Goal: Task Accomplishment & Management: Manage account settings

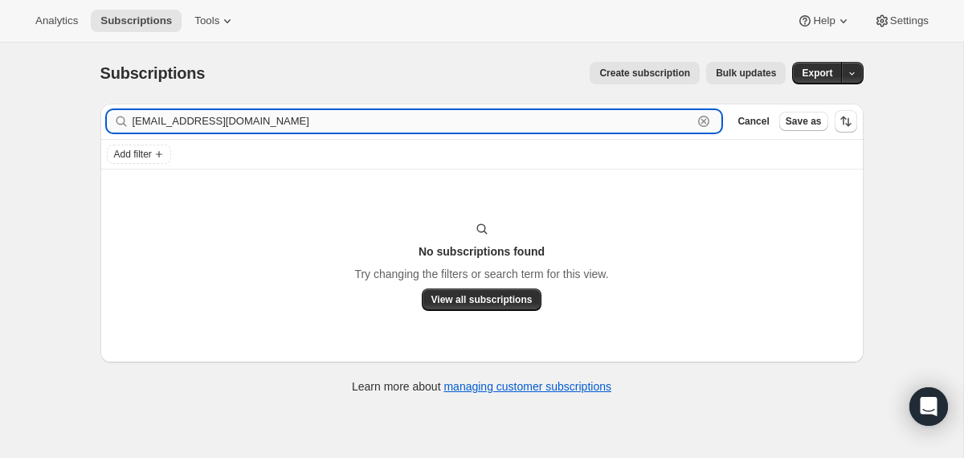
click at [222, 114] on input "[EMAIL_ADDRESS][DOMAIN_NAME]" at bounding box center [412, 121] width 560 height 22
paste input "Dank Dancin"
click at [214, 122] on input "Dank Dancin" at bounding box center [412, 121] width 560 height 22
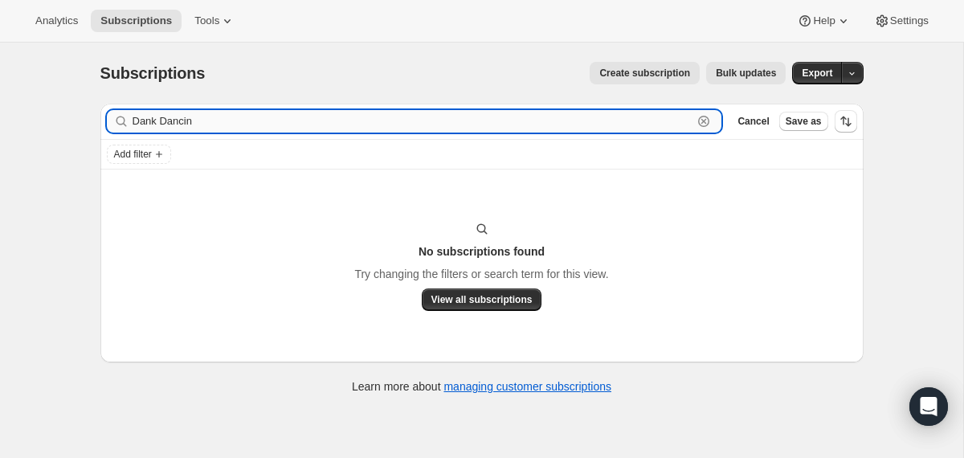
click at [214, 122] on input "Dank Dancin" at bounding box center [412, 121] width 560 height 22
paste input "[EMAIL_ADDRESS][DOMAIN_NAME]"
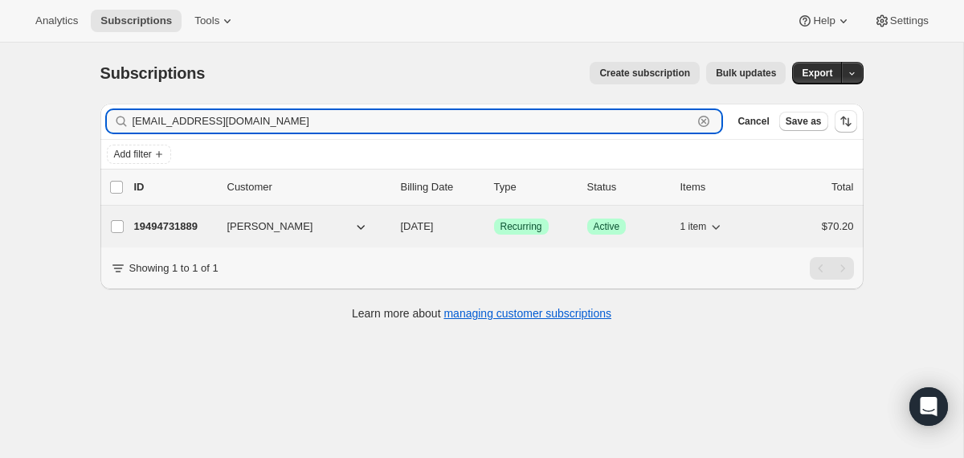
type input "[EMAIL_ADDRESS][DOMAIN_NAME]"
click at [401, 226] on span "[DATE]" at bounding box center [417, 226] width 33 height 12
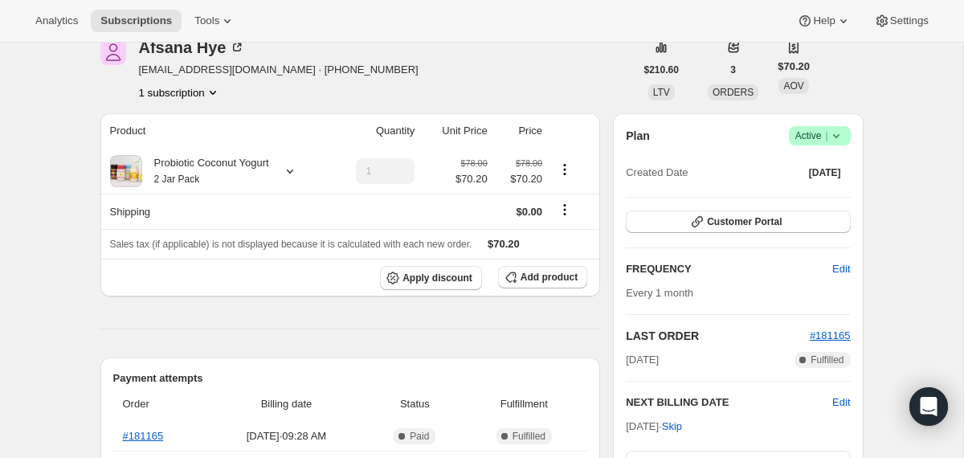
scroll to position [46, 0]
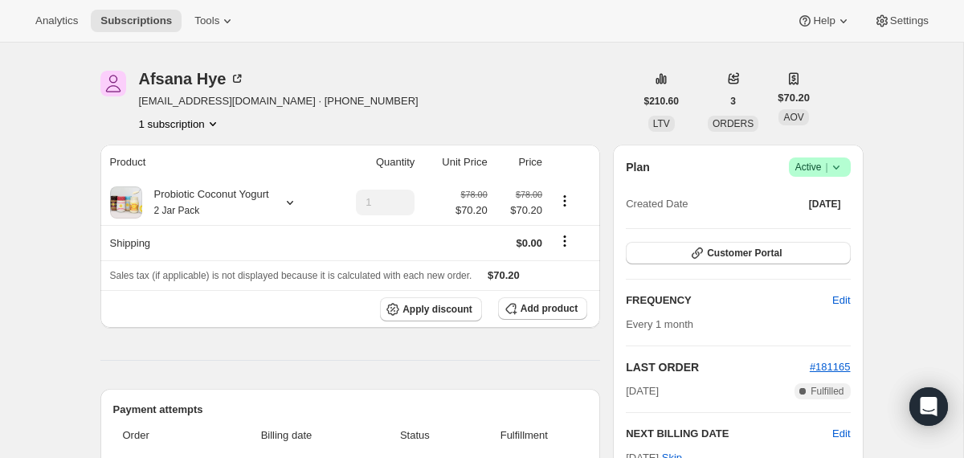
click at [837, 163] on icon at bounding box center [836, 167] width 16 height 16
click at [805, 221] on span "Cancel subscription" at bounding box center [813, 226] width 91 height 12
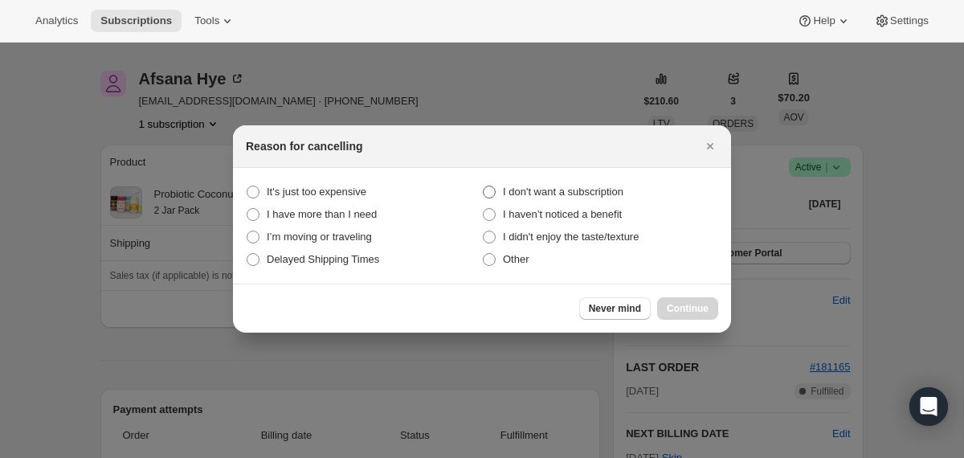
click at [581, 189] on span "I don't want a subscription" at bounding box center [563, 191] width 120 height 12
click at [483, 186] on subscription "I don't want a subscription" at bounding box center [483, 185] width 1 height 1
radio subscription "true"
click at [670, 303] on span "Continue" at bounding box center [687, 308] width 42 height 13
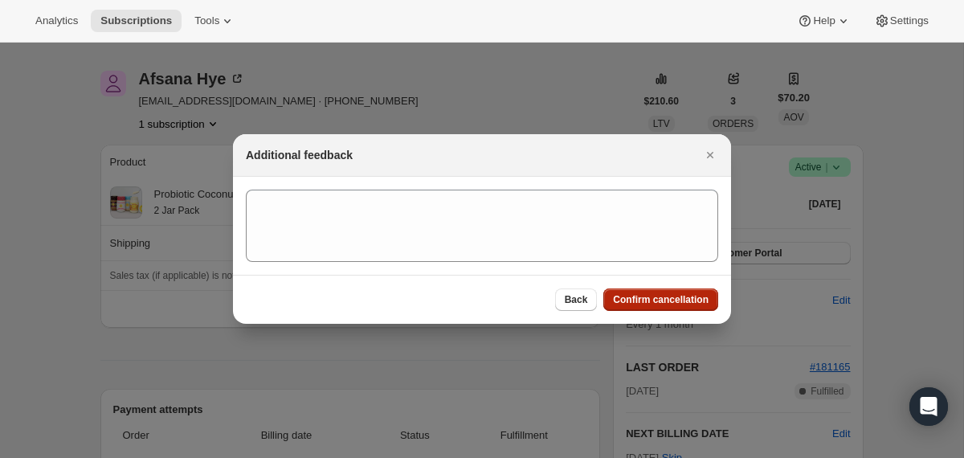
click at [670, 303] on span "Confirm cancellation" at bounding box center [661, 299] width 96 height 13
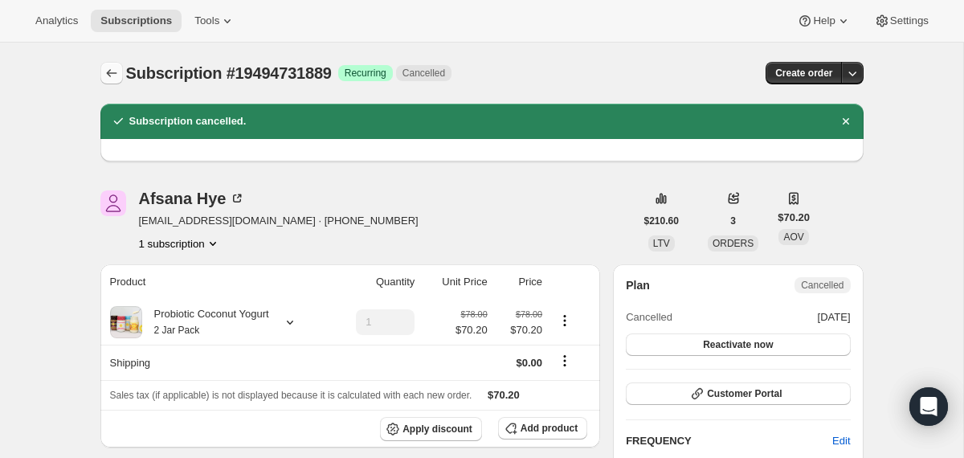
click at [110, 73] on icon "Subscriptions" at bounding box center [112, 73] width 16 height 16
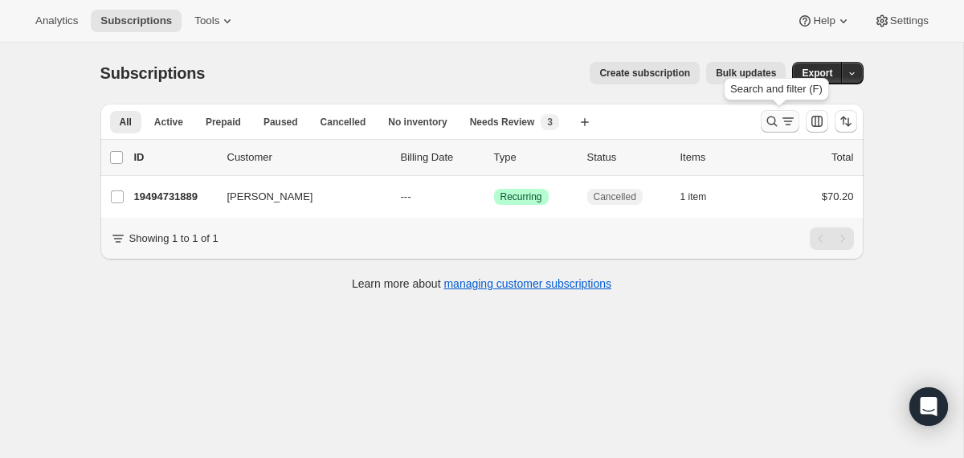
click at [766, 118] on icon "Search and filter results" at bounding box center [772, 121] width 16 height 16
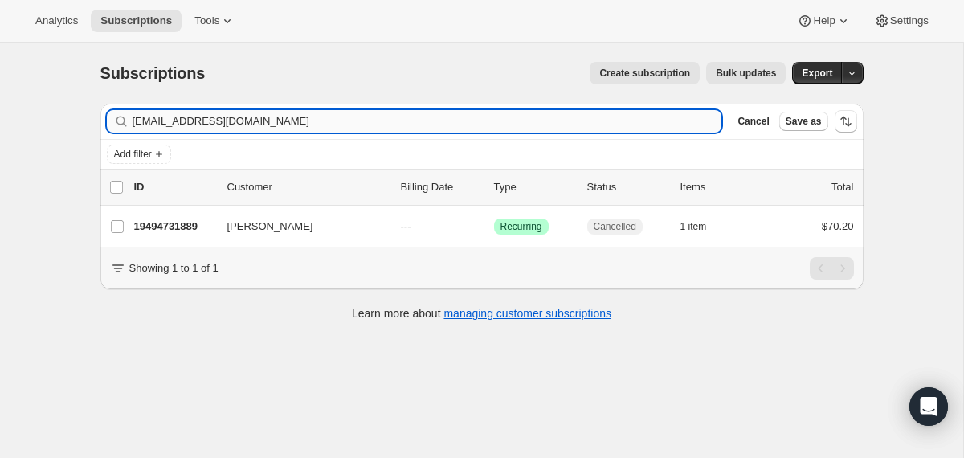
click at [455, 112] on input "[EMAIL_ADDRESS][DOMAIN_NAME]" at bounding box center [426, 121] width 589 height 22
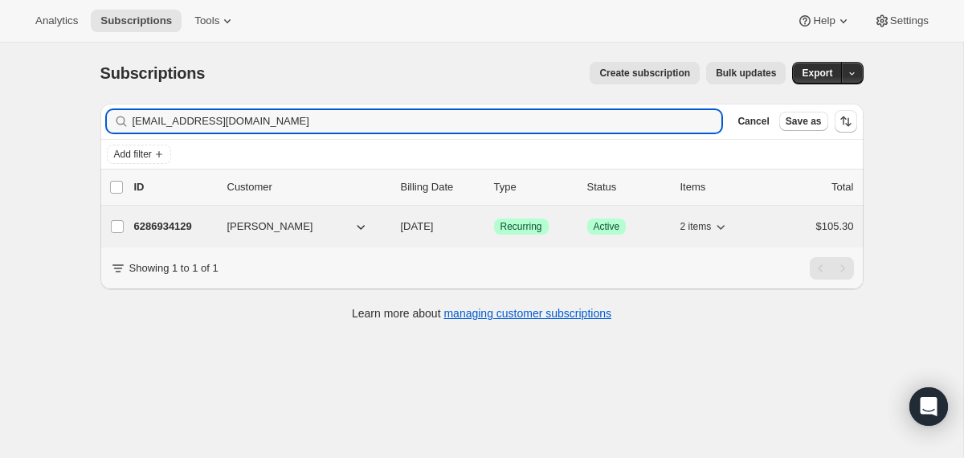
type input "[EMAIL_ADDRESS][DOMAIN_NAME]"
click at [396, 230] on div "6286934129 [PERSON_NAME] [DATE] Success Recurring Success Active 2 items $105.30" at bounding box center [493, 226] width 719 height 22
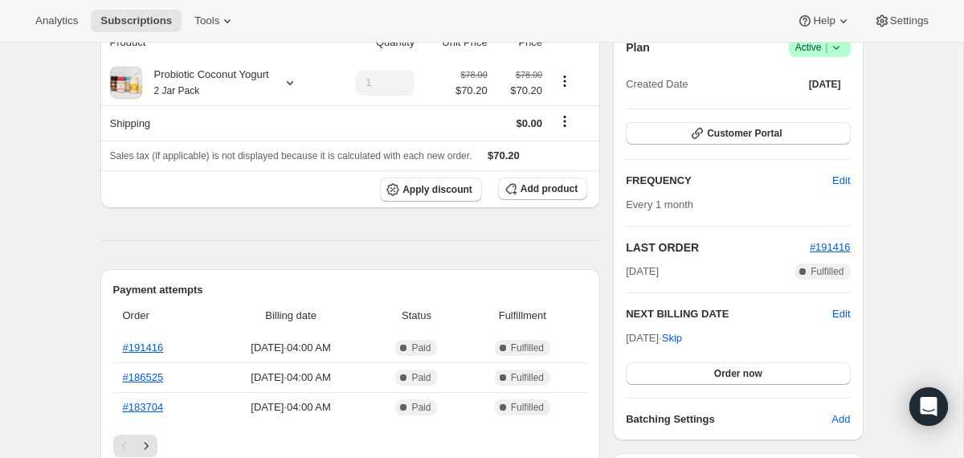
scroll to position [212, 0]
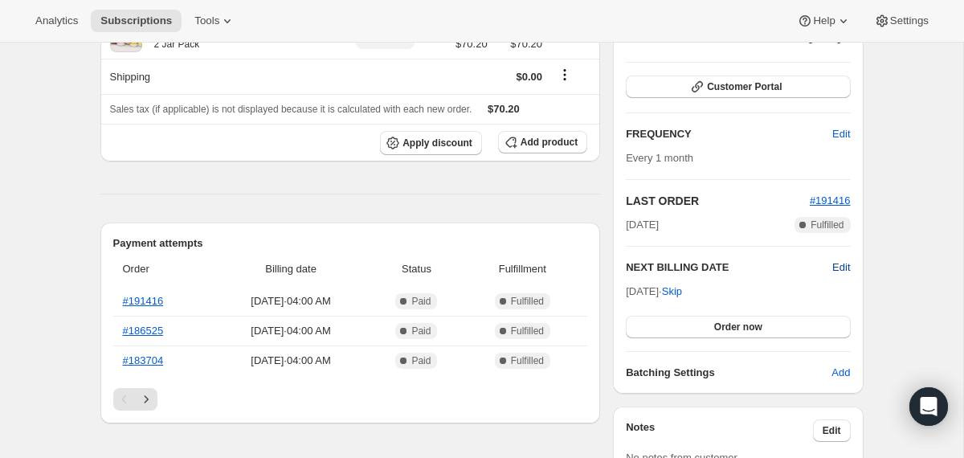
click at [845, 264] on span "Edit" at bounding box center [841, 267] width 18 height 16
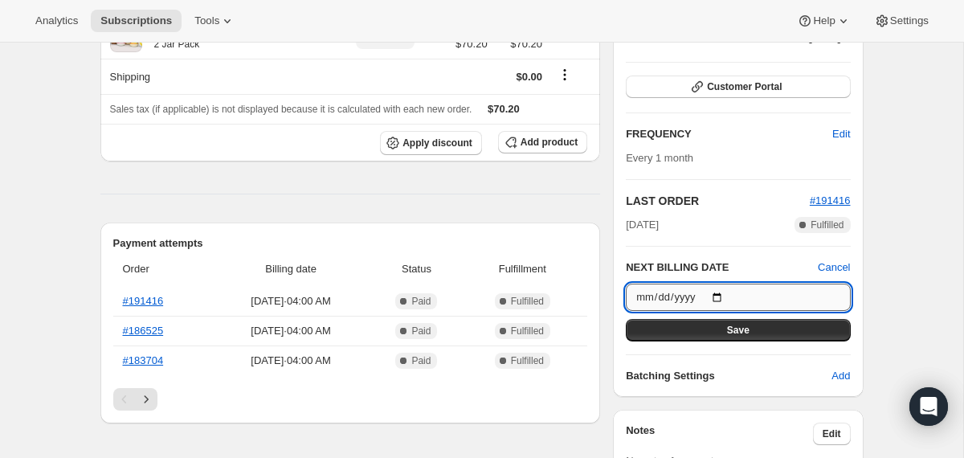
click at [724, 293] on input "[DATE]" at bounding box center [737, 296] width 224 height 27
type input "[DATE]"
click at [663, 334] on button "Save" at bounding box center [737, 330] width 224 height 22
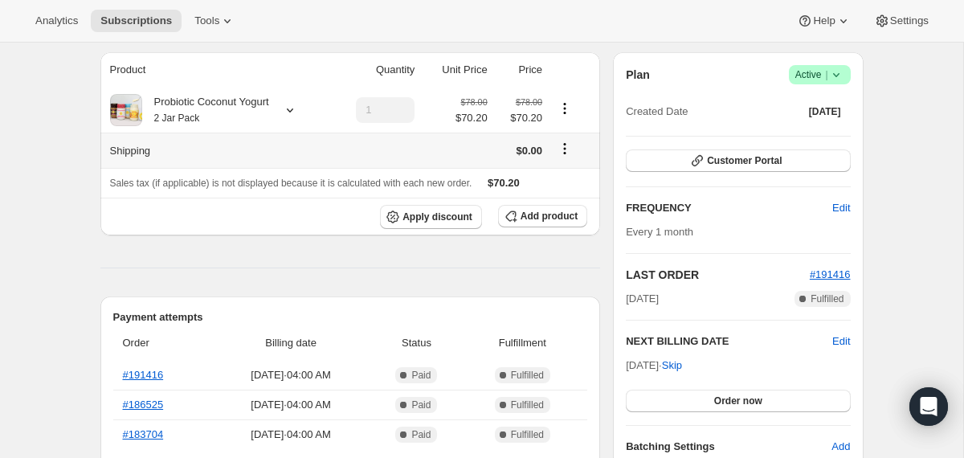
scroll to position [22, 0]
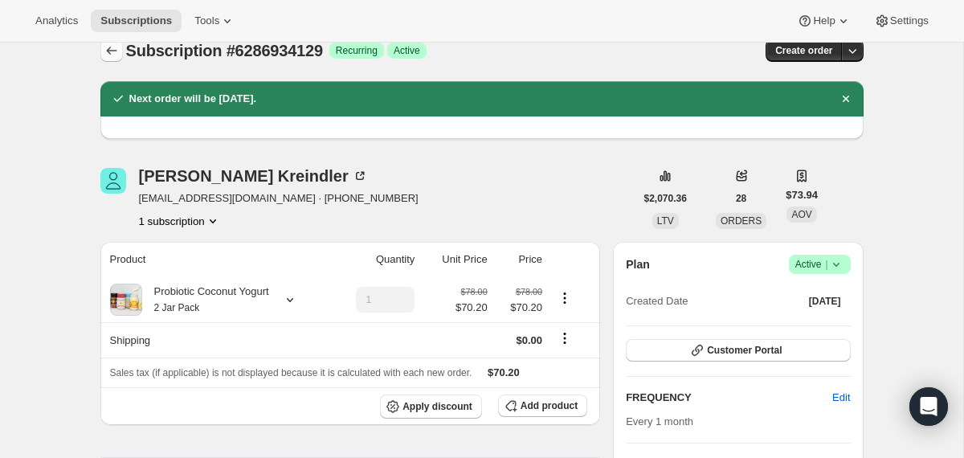
click at [113, 59] on button "Subscriptions" at bounding box center [111, 50] width 22 height 22
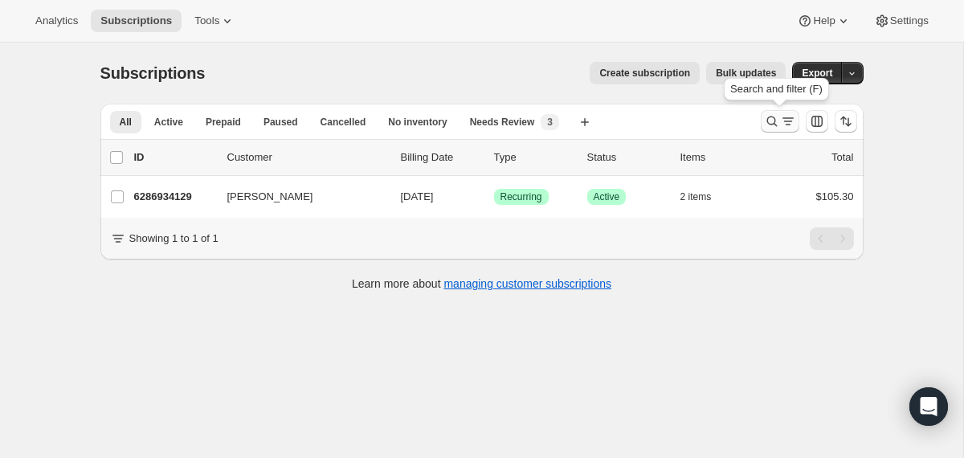
click at [764, 117] on icon "Search and filter results" at bounding box center [772, 121] width 16 height 16
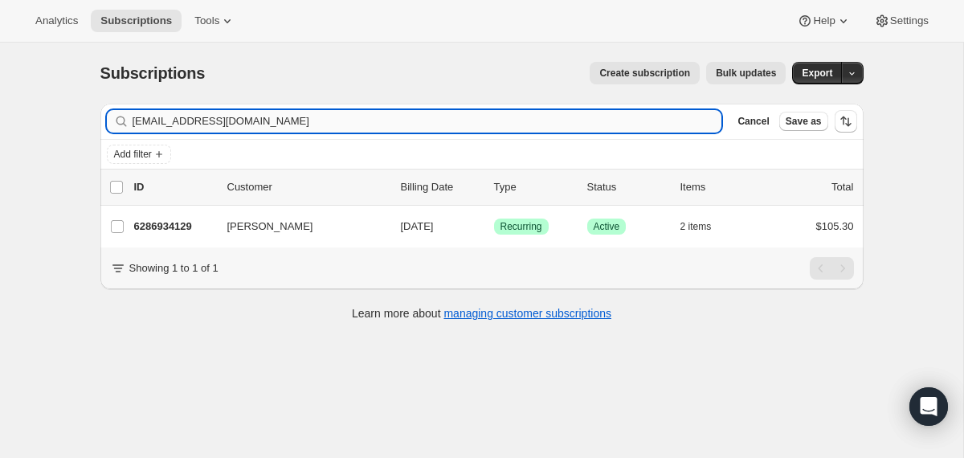
click at [601, 124] on input "[EMAIL_ADDRESS][DOMAIN_NAME]" at bounding box center [426, 121] width 589 height 22
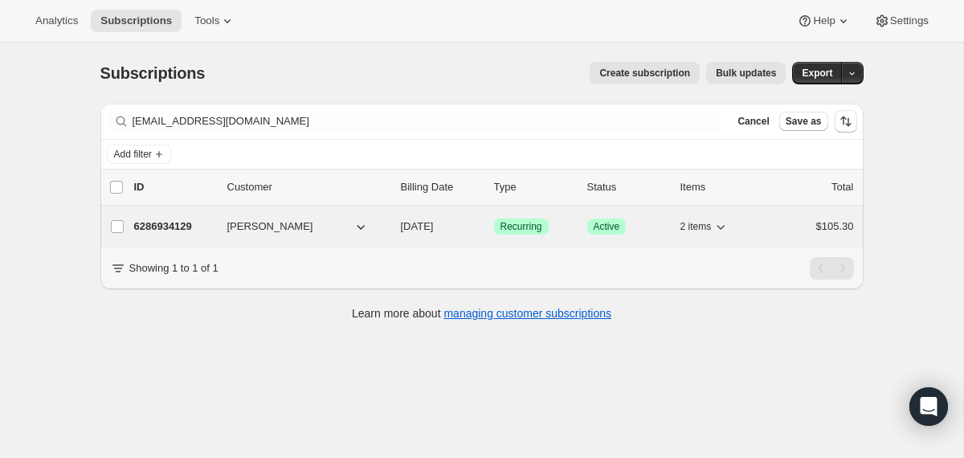
click at [389, 230] on div "6286934129 [PERSON_NAME] [DATE] Success Recurring Success Active 2 items $105.30" at bounding box center [493, 226] width 719 height 22
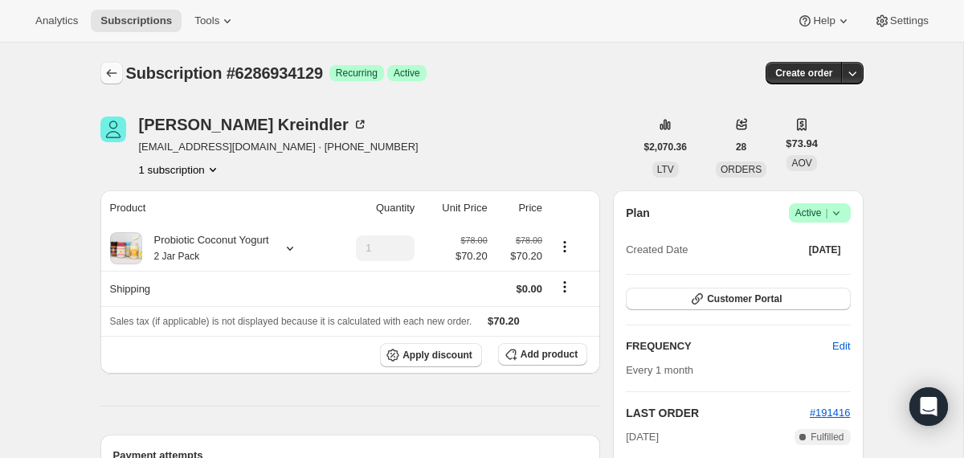
click at [110, 70] on icon "Subscriptions" at bounding box center [112, 73] width 16 height 16
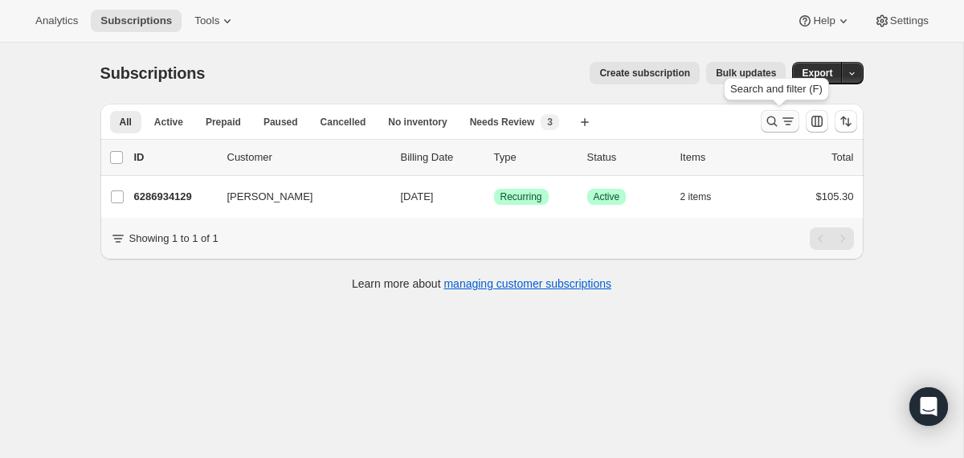
click at [776, 119] on icon "Search and filter results" at bounding box center [772, 121] width 16 height 16
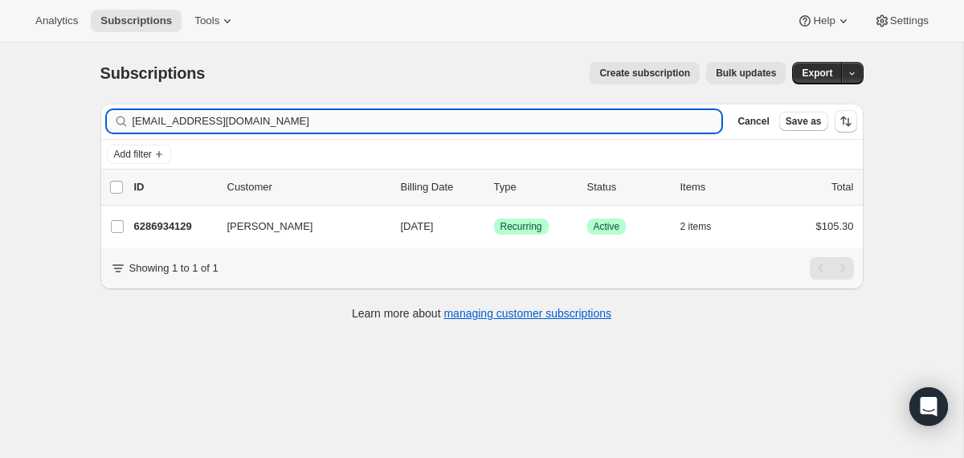
click at [553, 114] on input "[EMAIL_ADDRESS][DOMAIN_NAME]" at bounding box center [426, 121] width 589 height 22
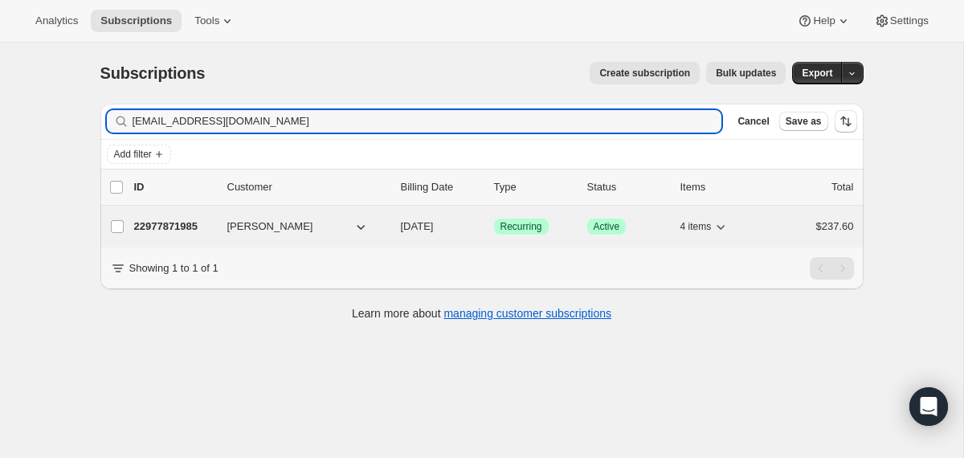
type input "[EMAIL_ADDRESS][DOMAIN_NAME]"
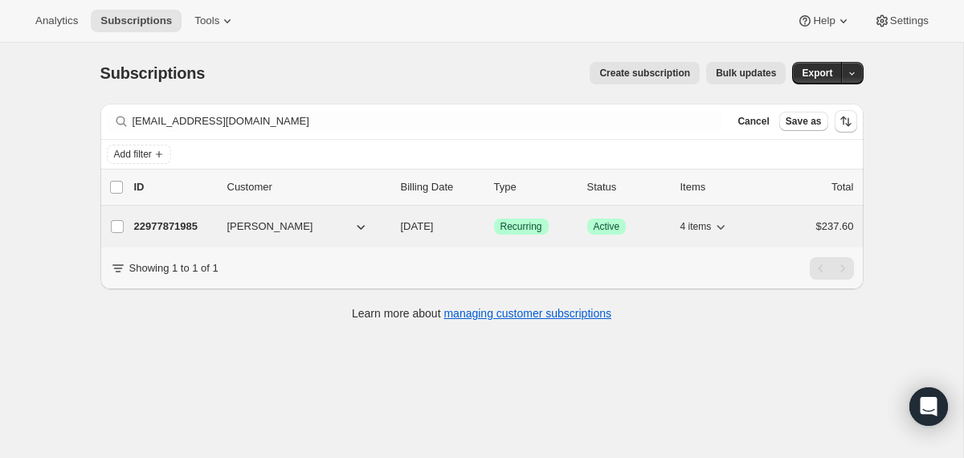
click at [402, 226] on span "[DATE]" at bounding box center [417, 226] width 33 height 12
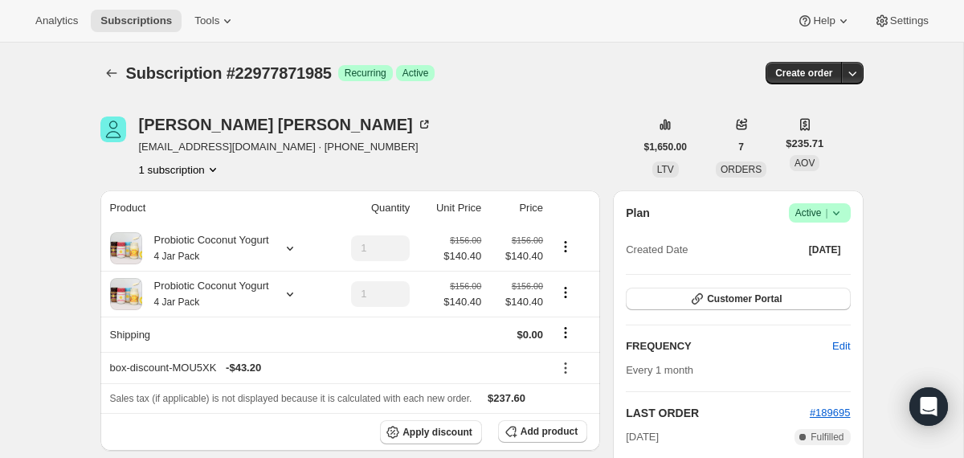
scroll to position [137, 0]
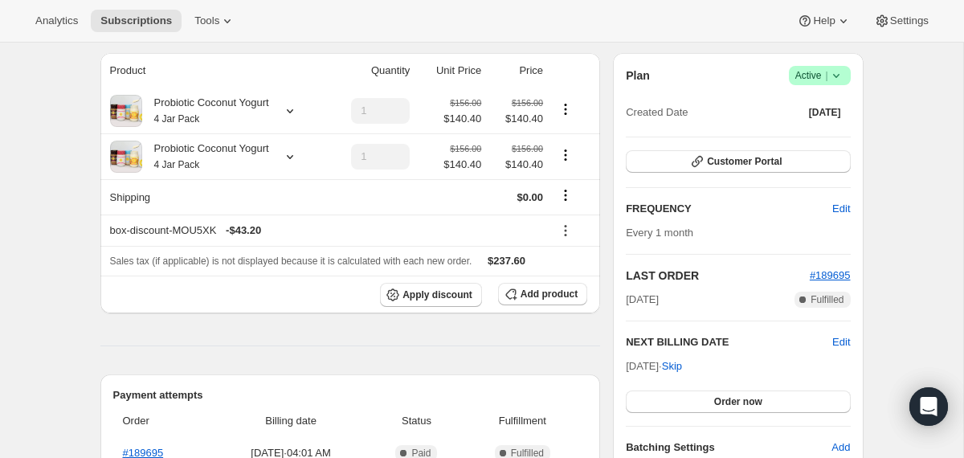
click at [833, 74] on icon at bounding box center [835, 76] width 6 height 4
click at [800, 149] on div "Pause subscription Cancel subscription" at bounding box center [813, 120] width 110 height 63
click at [797, 139] on span "Cancel subscription" at bounding box center [813, 134] width 91 height 12
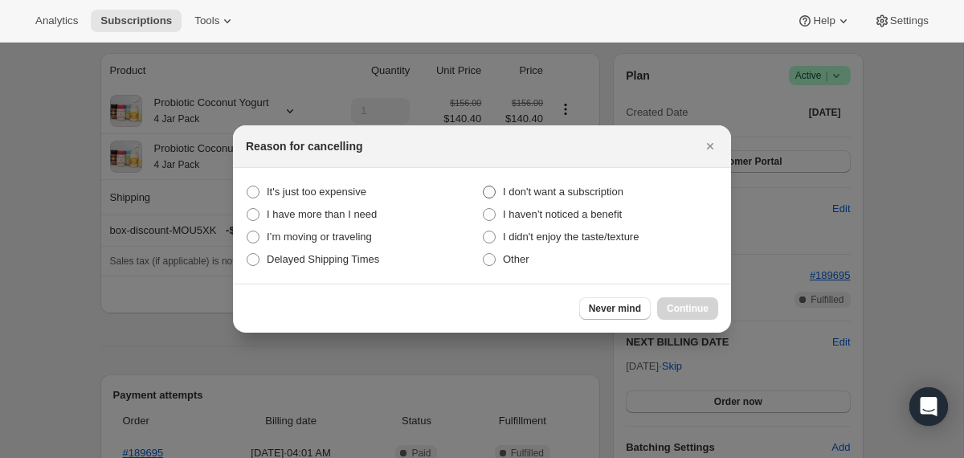
click at [601, 194] on span "I don't want a subscription" at bounding box center [563, 191] width 120 height 12
click at [483, 186] on subscription "I don't want a subscription" at bounding box center [483, 185] width 1 height 1
radio subscription "true"
click at [679, 308] on span "Continue" at bounding box center [687, 308] width 42 height 13
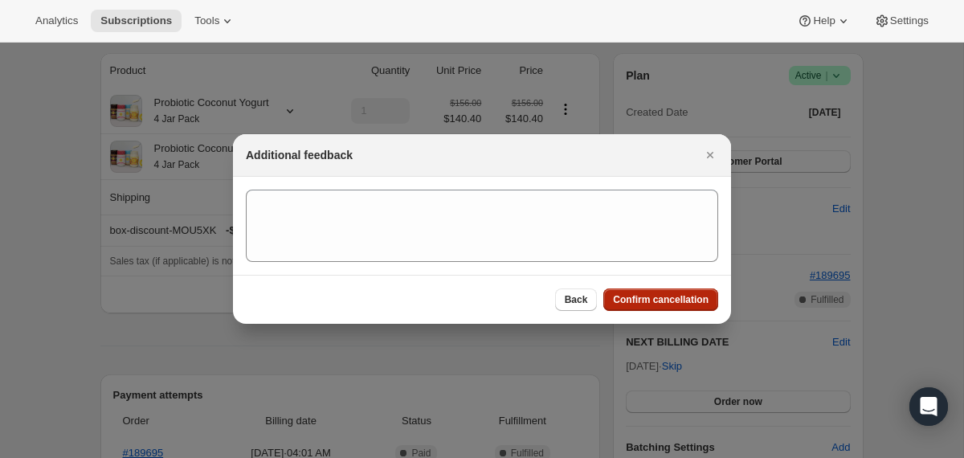
click at [678, 300] on span "Confirm cancellation" at bounding box center [661, 299] width 96 height 13
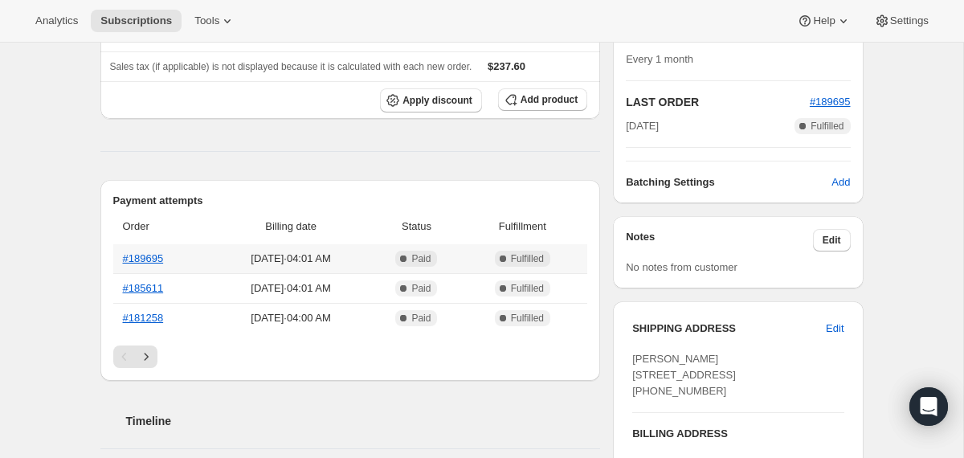
scroll to position [406, 0]
click at [155, 251] on th "#189695" at bounding box center [162, 257] width 98 height 29
click at [155, 254] on link "#189695" at bounding box center [143, 257] width 41 height 12
click at [153, 348] on icon "Next" at bounding box center [146, 356] width 16 height 16
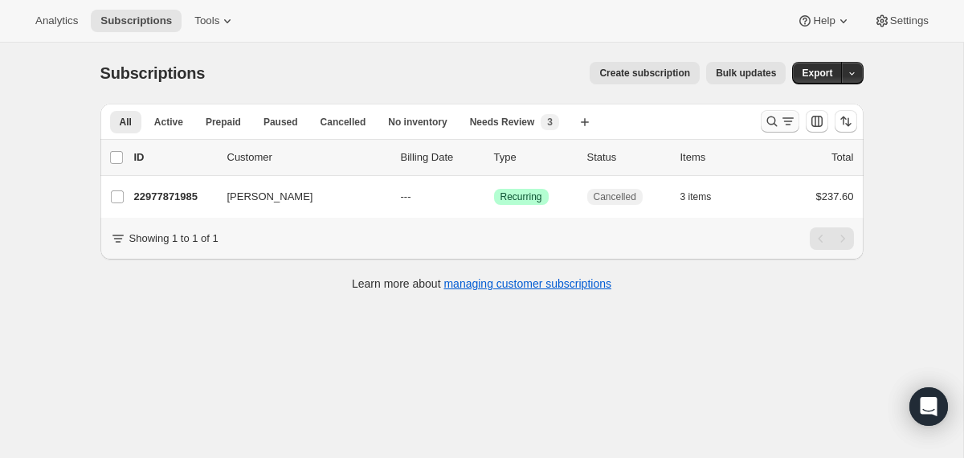
click at [773, 124] on icon "Search and filter results" at bounding box center [771, 121] width 10 height 10
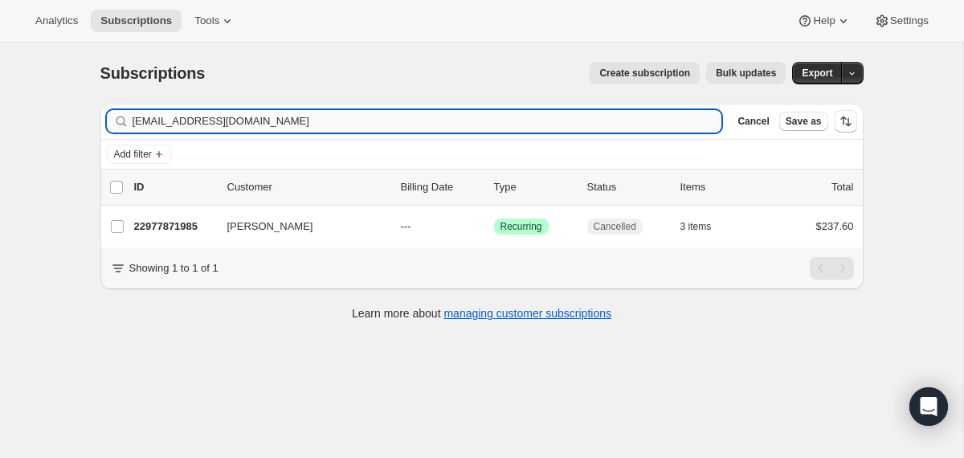
click at [605, 123] on input "[EMAIL_ADDRESS][DOMAIN_NAME]" at bounding box center [426, 121] width 589 height 22
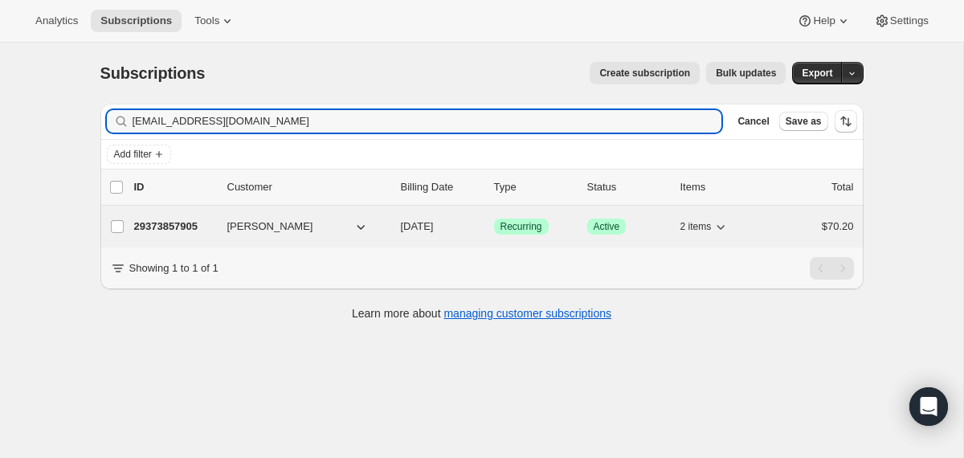
type input "esteinberg0806@gmail.com"
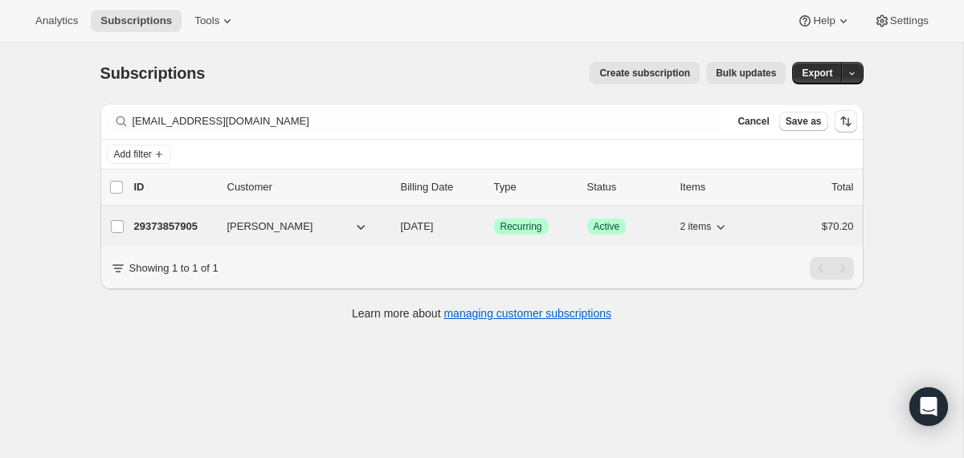
click at [397, 215] on div "29373857905 Eric Steinberg 10/09/2025 Success Recurring Success Active 2 items …" at bounding box center [493, 226] width 719 height 22
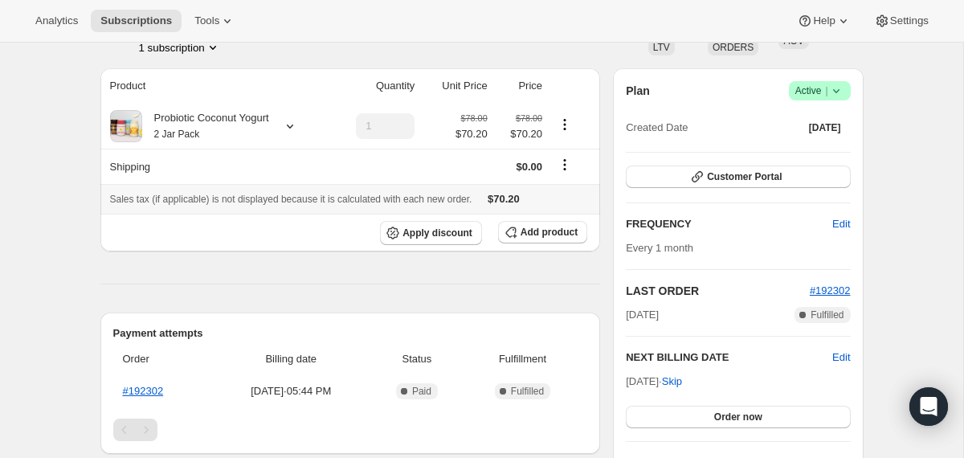
scroll to position [79, 0]
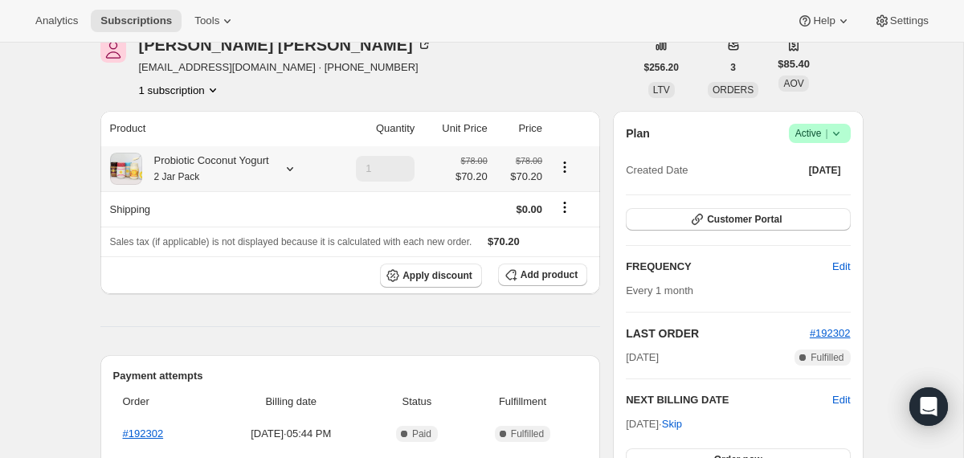
click at [288, 160] on div "Probiotic Coconut Yogurt 2 Jar Pack" at bounding box center [217, 169] width 215 height 32
click at [298, 166] on icon at bounding box center [290, 169] width 16 height 16
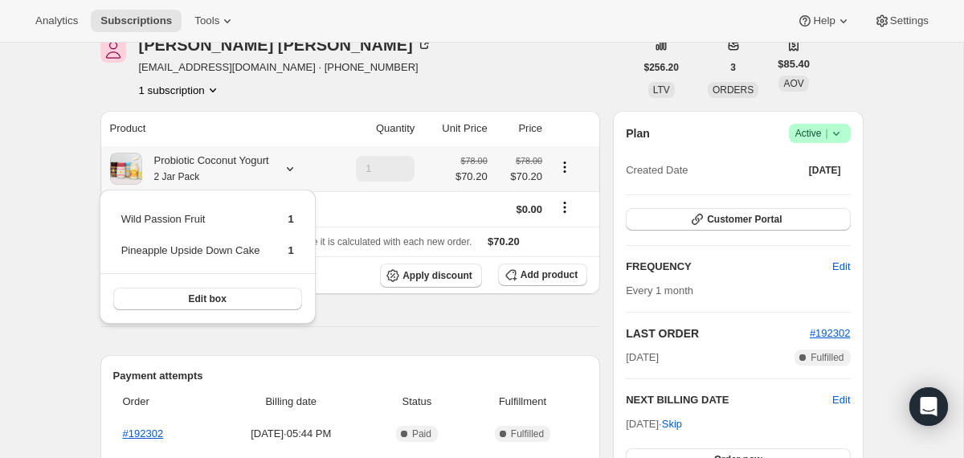
click at [298, 167] on icon at bounding box center [290, 169] width 16 height 16
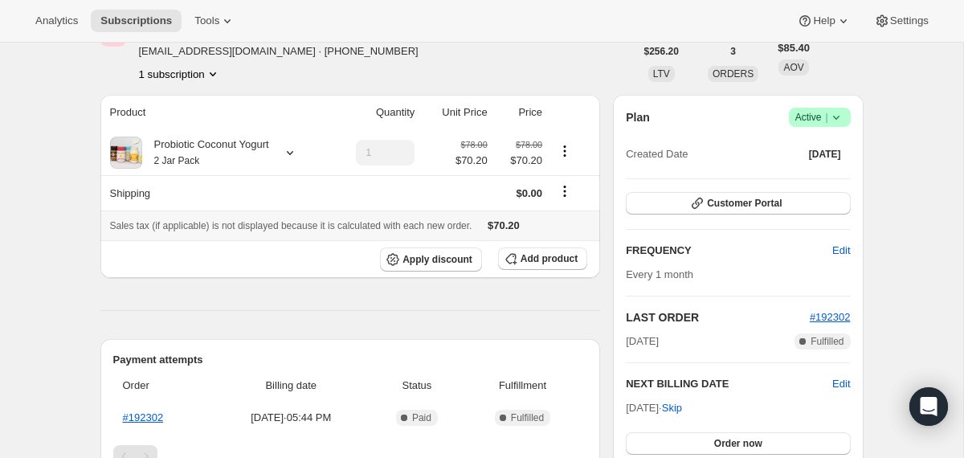
scroll to position [0, 0]
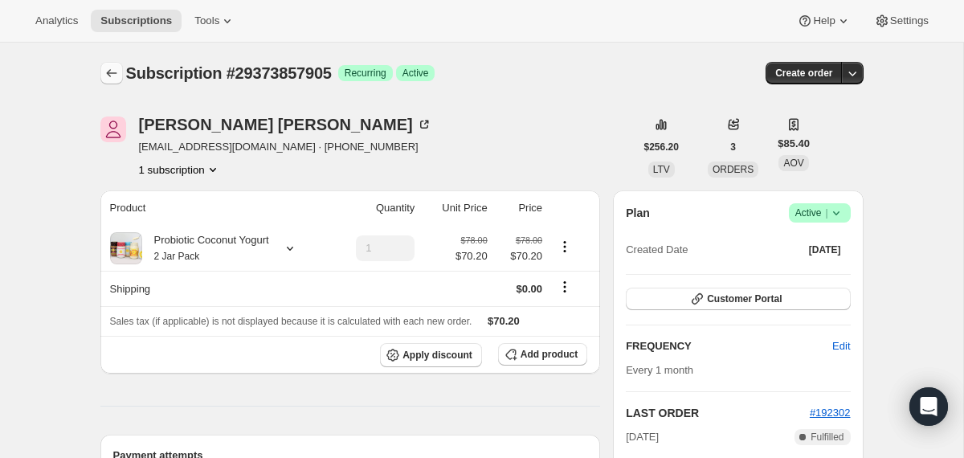
click at [108, 75] on icon "Subscriptions" at bounding box center [112, 73] width 16 height 16
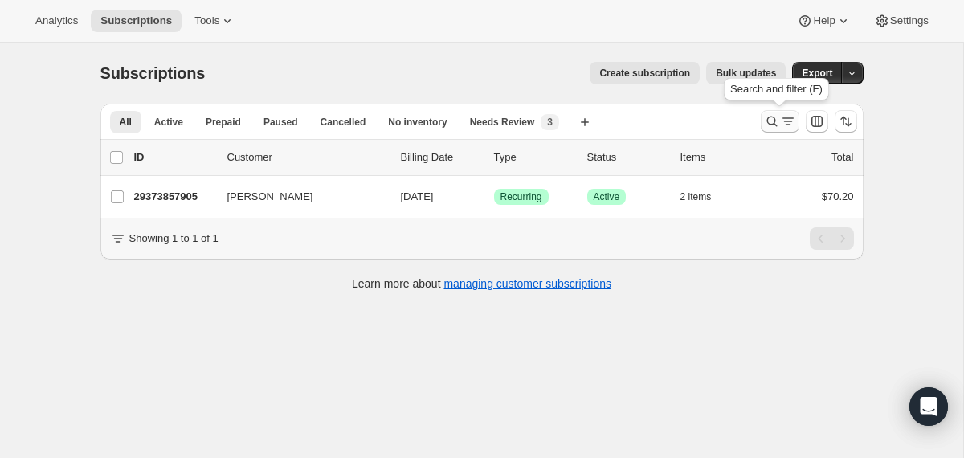
click at [773, 120] on icon "Search and filter results" at bounding box center [772, 121] width 16 height 16
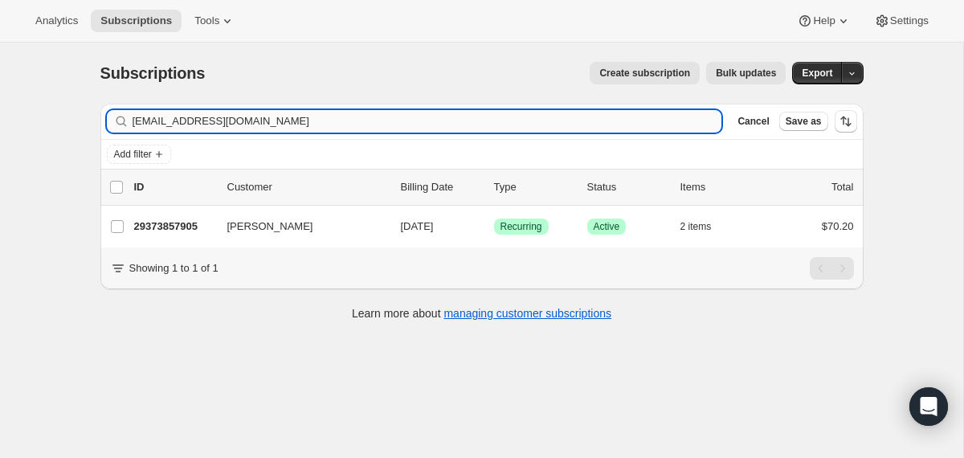
click at [627, 121] on input "esteinberg0806@gmail.com" at bounding box center [426, 121] width 589 height 22
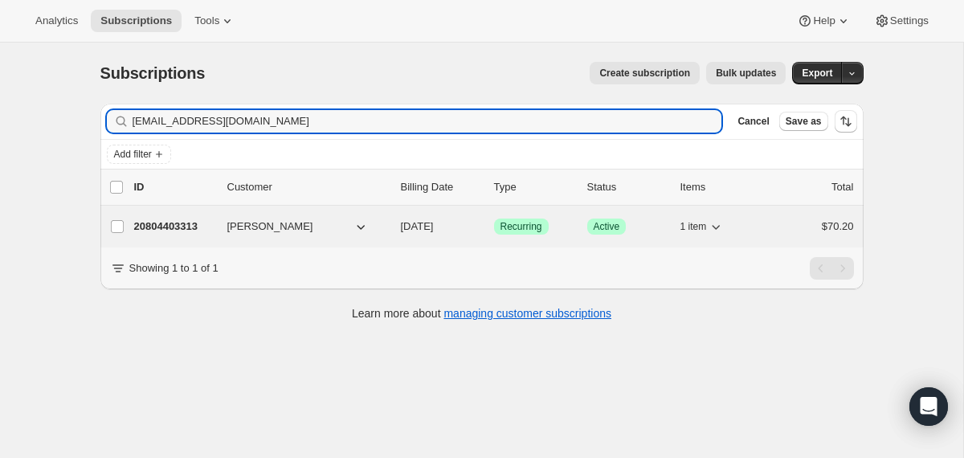
type input "kianaharrison29@gmail.com"
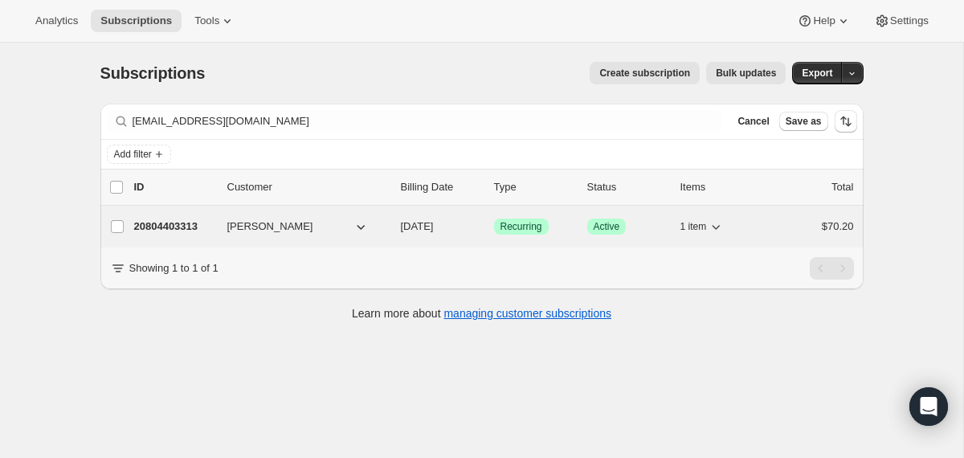
click at [415, 234] on p "[DATE]" at bounding box center [441, 226] width 80 height 16
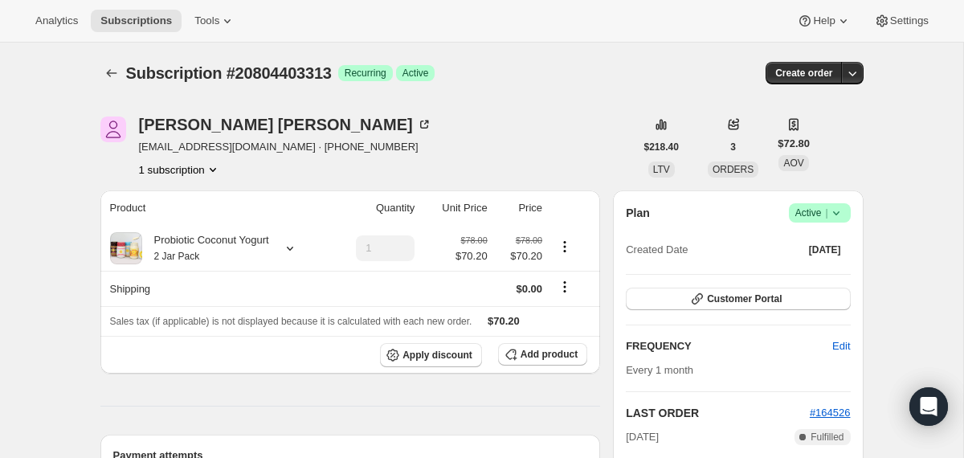
click at [831, 215] on icon at bounding box center [836, 213] width 16 height 16
click at [795, 267] on span "Cancel subscription" at bounding box center [813, 272] width 91 height 12
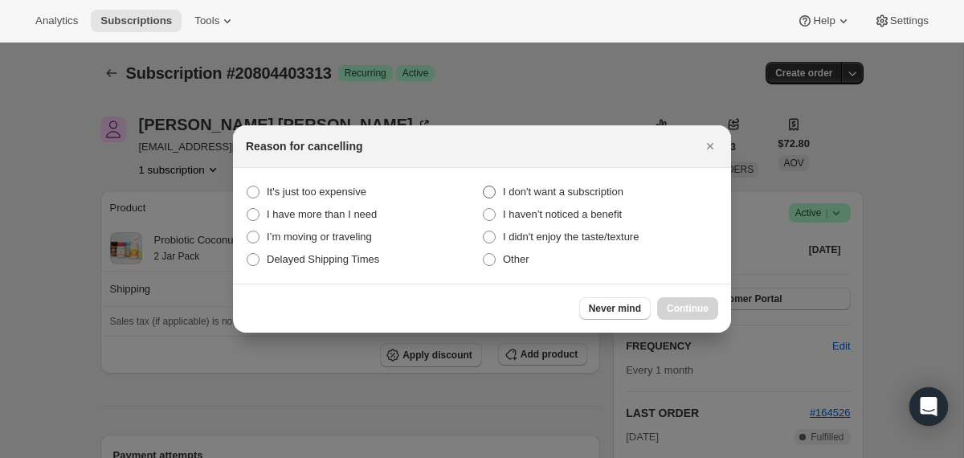
click at [612, 188] on span "I don't want a subscription" at bounding box center [563, 191] width 120 height 12
click at [483, 186] on subscription "I don't want a subscription" at bounding box center [483, 185] width 1 height 1
radio subscription "true"
click at [687, 311] on span "Continue" at bounding box center [687, 308] width 42 height 13
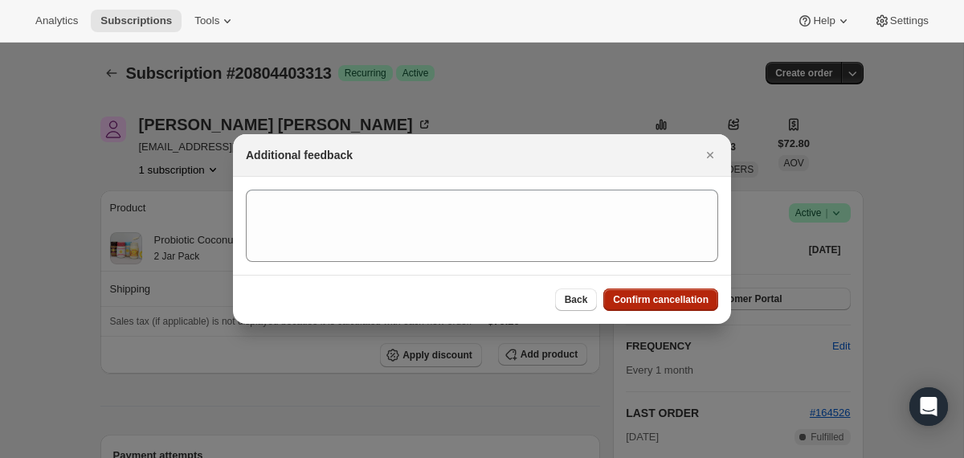
click at [668, 303] on span "Confirm cancellation" at bounding box center [661, 299] width 96 height 13
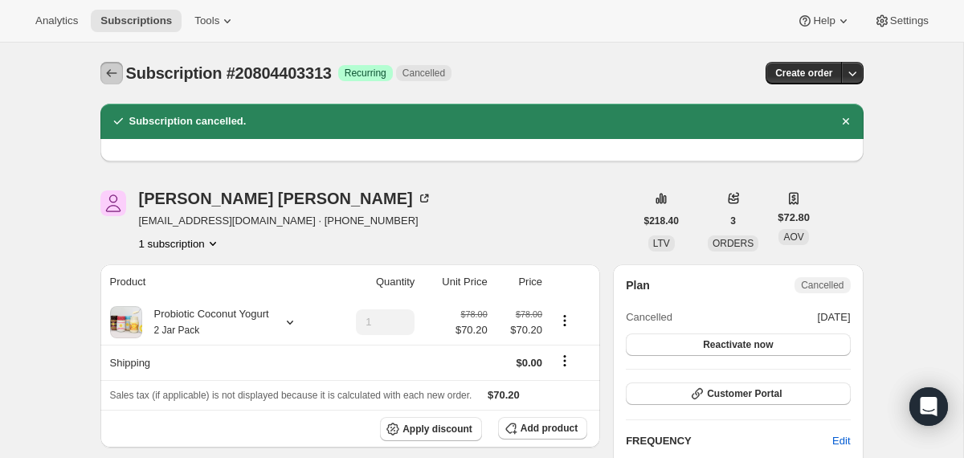
click at [112, 79] on icon "Subscriptions" at bounding box center [112, 73] width 16 height 16
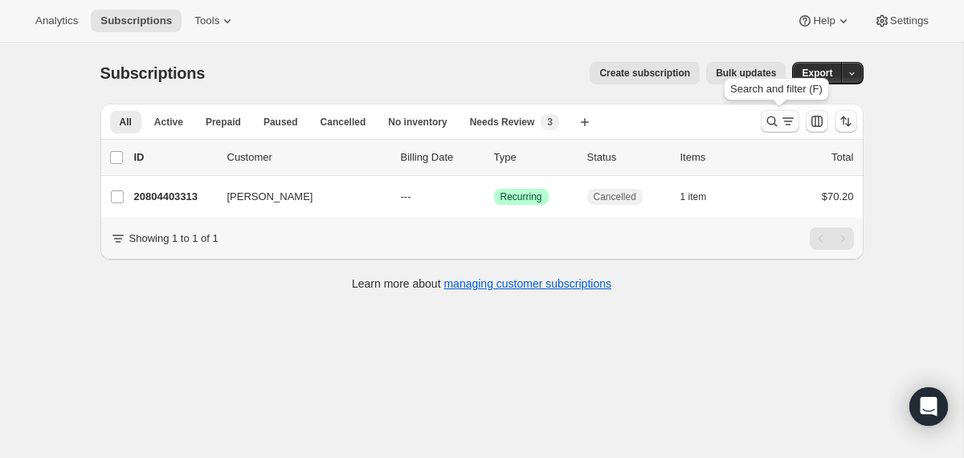
click at [776, 122] on icon "Search and filter results" at bounding box center [772, 121] width 16 height 16
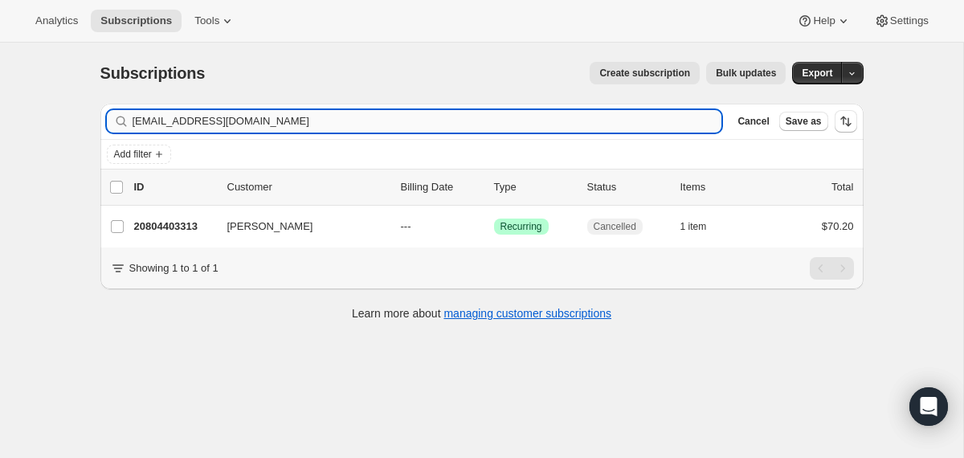
click at [675, 117] on input "kianaharrison29@gmail.com" at bounding box center [426, 121] width 589 height 22
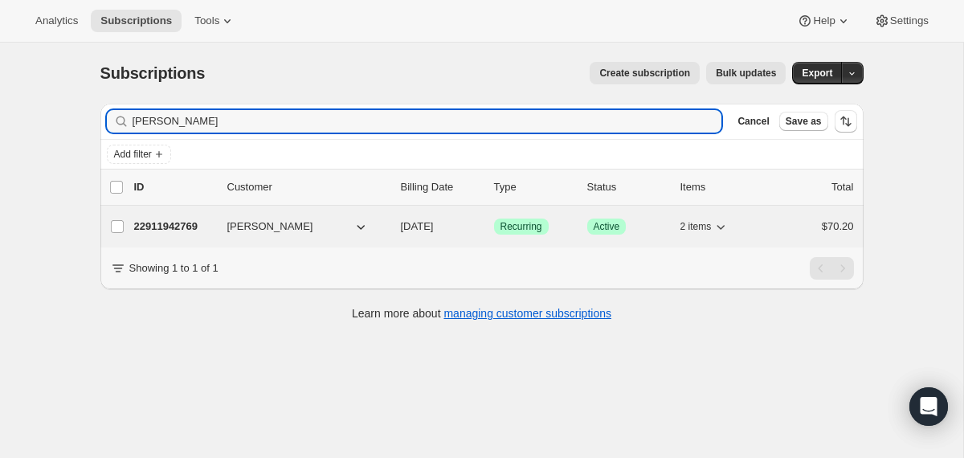
type input "Sabrina Molina"
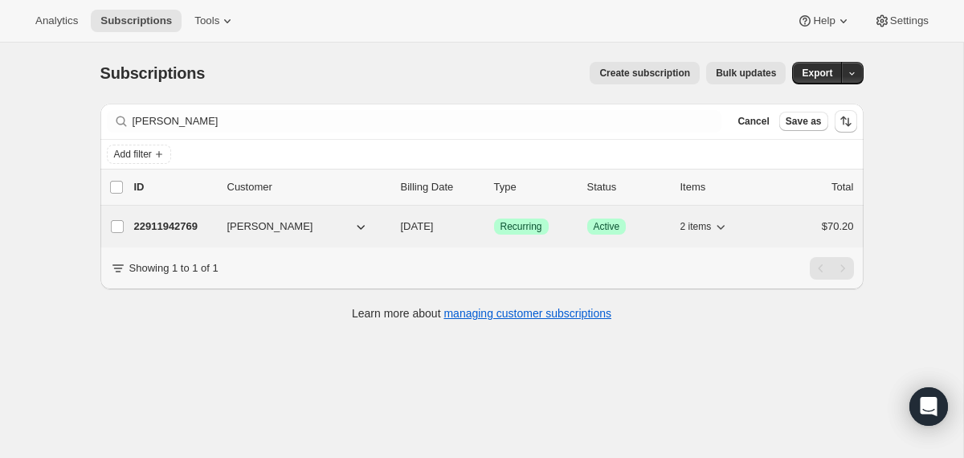
click at [389, 228] on div "22911942769 Sabrina Molina 12/23/2025 Success Recurring Success Active 2 items …" at bounding box center [493, 226] width 719 height 22
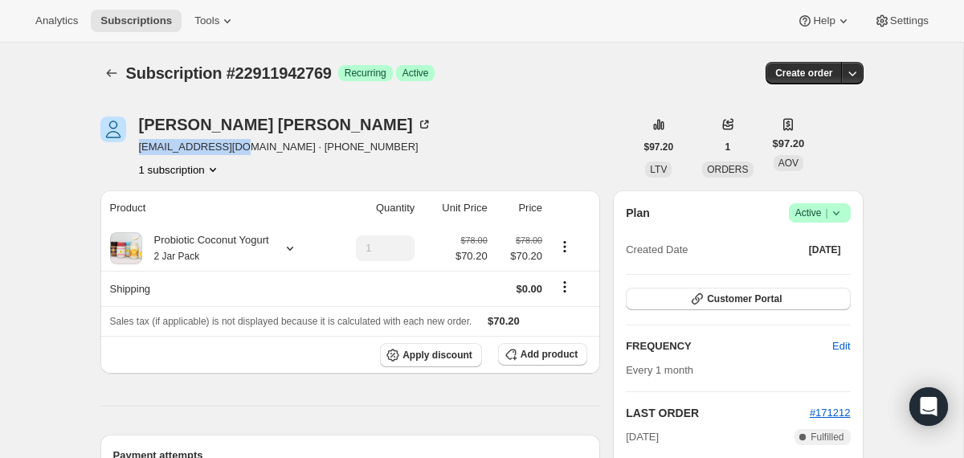
drag, startPoint x: 247, startPoint y: 149, endPoint x: 139, endPoint y: 141, distance: 107.8
click at [139, 141] on span "brinamxo@gmail.com · +12812104068" at bounding box center [285, 147] width 293 height 16
copy span "brinamxo@gmail.com"
click at [837, 210] on icon at bounding box center [836, 213] width 16 height 16
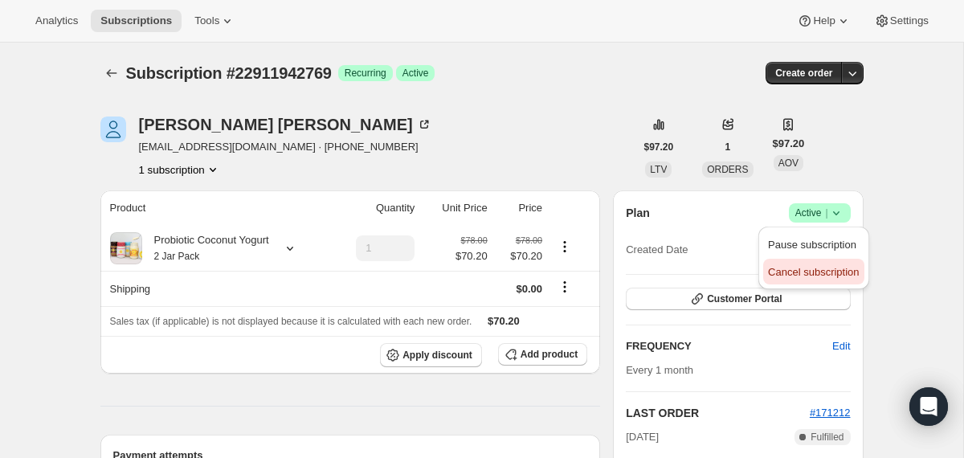
click at [824, 282] on button "Cancel subscription" at bounding box center [813, 272] width 100 height 26
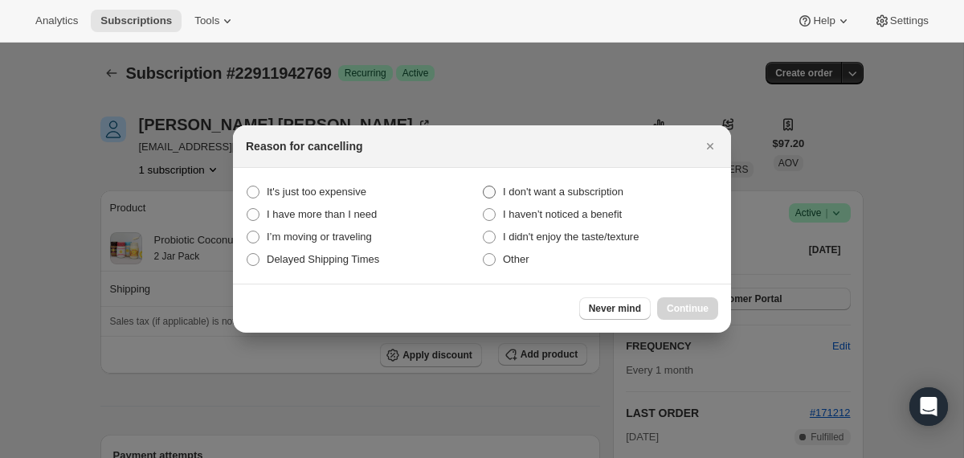
click at [609, 195] on span "I don't want a subscription" at bounding box center [563, 191] width 120 height 12
click at [483, 186] on subscription "I don't want a subscription" at bounding box center [483, 185] width 1 height 1
radio subscription "true"
click at [681, 302] on span "Continue" at bounding box center [687, 308] width 42 height 13
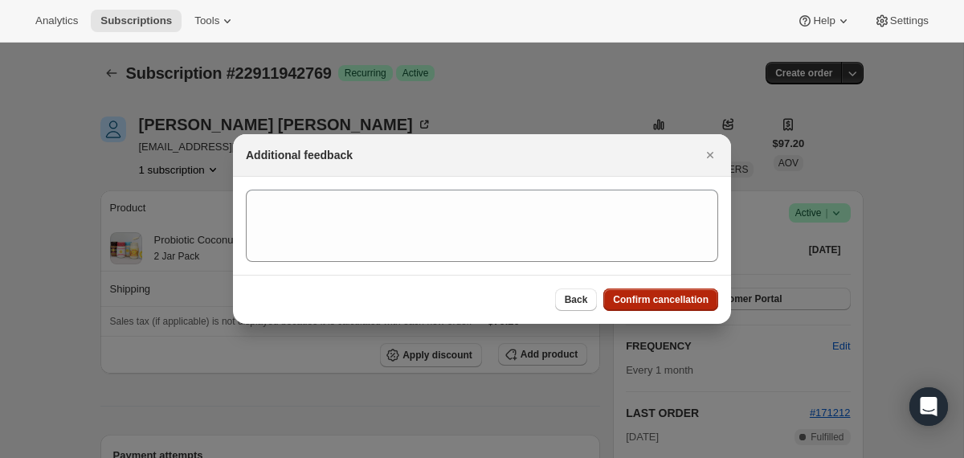
click at [613, 289] on button "Confirm cancellation" at bounding box center [660, 299] width 115 height 22
